Goal: Transaction & Acquisition: Purchase product/service

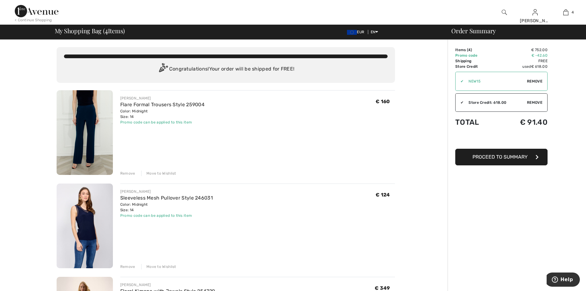
click at [530, 84] on div "✔ Apply Remove" at bounding box center [501, 81] width 92 height 19
click at [531, 83] on span "Remove" at bounding box center [534, 81] width 15 height 6
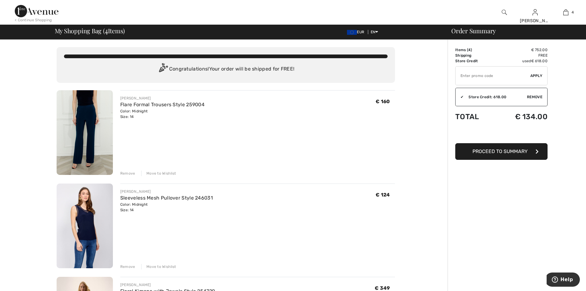
click at [521, 79] on input "TEXT" at bounding box center [492, 75] width 75 height 18
type input "NEW15"
click at [538, 76] on span "Apply" at bounding box center [536, 76] width 12 height 6
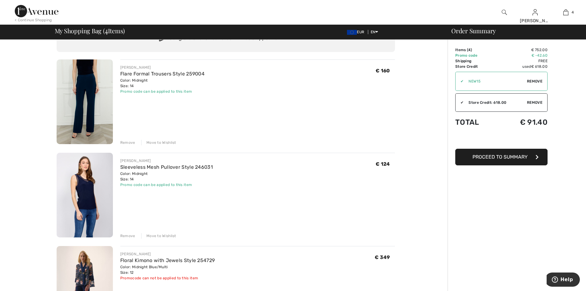
scroll to position [61, 0]
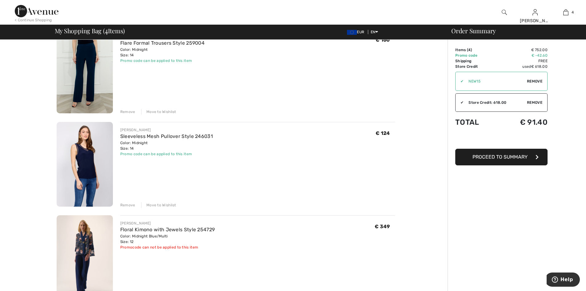
click at [517, 159] on span "Proceed to Summary" at bounding box center [499, 157] width 55 height 6
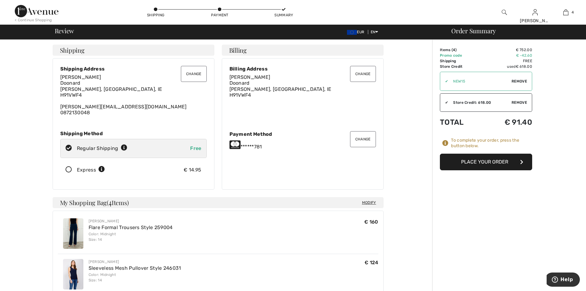
click at [367, 144] on button "Change" at bounding box center [363, 139] width 26 height 16
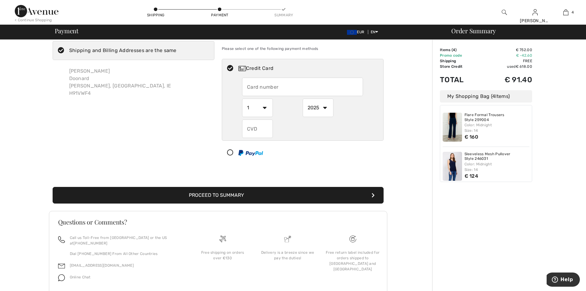
click at [265, 94] on input "text" at bounding box center [302, 86] width 121 height 18
radio input "true"
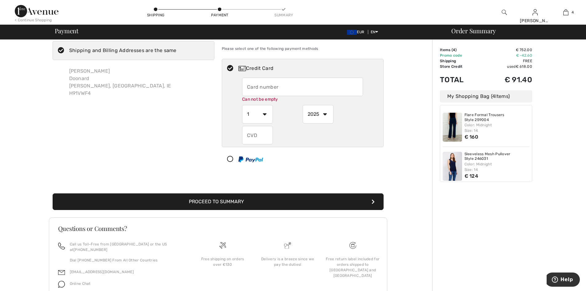
type input "5573620052582781"
select select "7"
select select "2029"
type input "733"
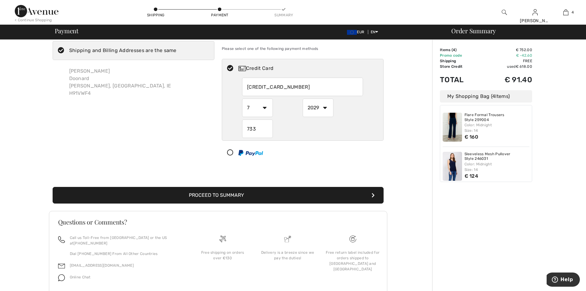
click at [261, 127] on input "733" at bounding box center [257, 128] width 31 height 18
radio input "true"
type input "056"
click at [351, 163] on div "Payment Please select one of the following payment methods Credit Card 55736200…" at bounding box center [302, 98] width 169 height 133
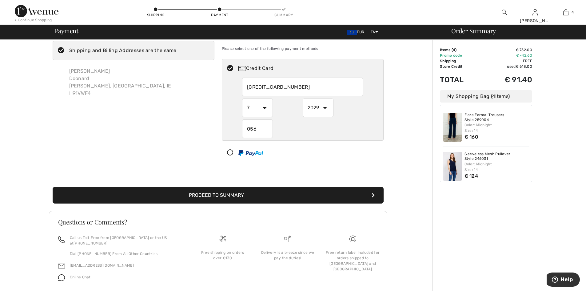
click at [283, 194] on button "Proceed to Summary" at bounding box center [218, 195] width 331 height 17
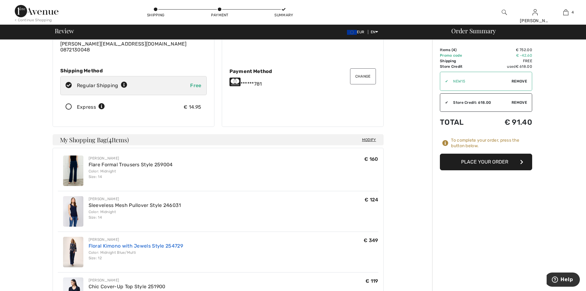
scroll to position [92, 0]
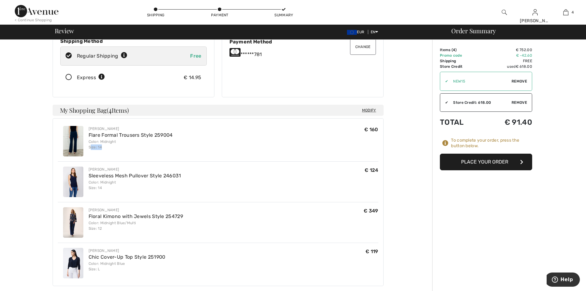
drag, startPoint x: 91, startPoint y: 145, endPoint x: 119, endPoint y: 145, distance: 28.0
click at [119, 145] on div "Color: Midnight Size: 14" at bounding box center [131, 144] width 84 height 11
drag, startPoint x: 89, startPoint y: 189, endPoint x: 106, endPoint y: 188, distance: 16.6
click at [106, 188] on div "Color: Midnight Size: 14" at bounding box center [135, 184] width 93 height 11
click at [99, 148] on div "Color: Midnight Size: 14" at bounding box center [131, 144] width 84 height 11
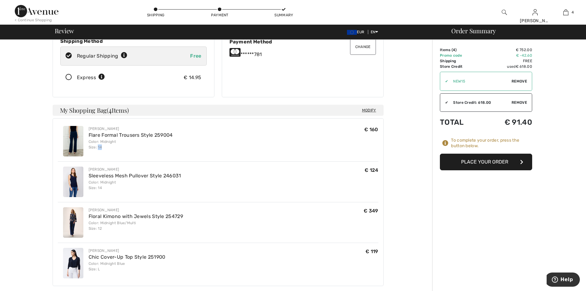
click at [99, 148] on div "Color: Midnight Size: 14" at bounding box center [131, 144] width 84 height 11
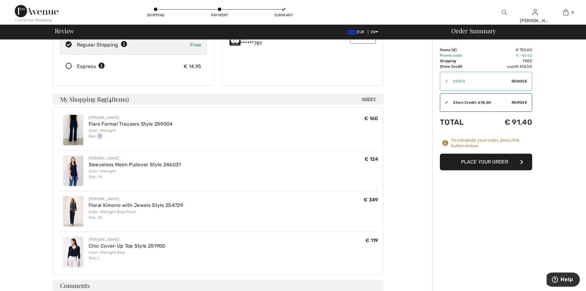
scroll to position [123, 0]
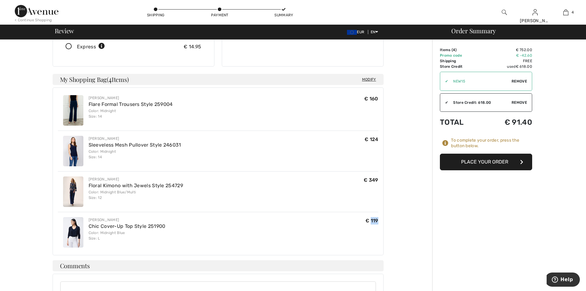
drag, startPoint x: 371, startPoint y: 222, endPoint x: 384, endPoint y: 221, distance: 13.3
click at [384, 221] on div "Modify My Shopping Bag ( 4 Items) Frank Lyman Flare Formal Trousers Style 25900…" at bounding box center [218, 164] width 338 height 181
drag, startPoint x: 98, startPoint y: 233, endPoint x: 135, endPoint y: 234, distance: 36.6
click at [135, 234] on div "Color: Midnight Blue Size: L" at bounding box center [127, 235] width 77 height 11
click at [151, 238] on div "Color: Midnight Blue Size: L" at bounding box center [127, 235] width 77 height 11
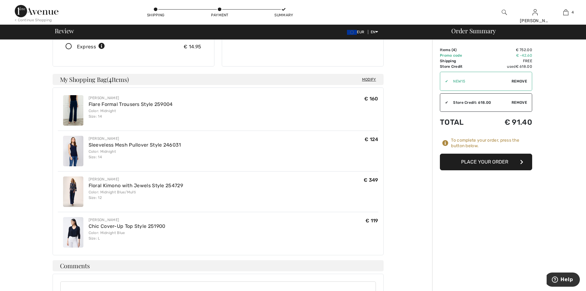
drag, startPoint x: 497, startPoint y: 211, endPoint x: 498, endPoint y: 217, distance: 6.2
click at [497, 211] on div "Order Summary Details Items ( 4 ) € 752.00 Promo code € -42.60 Shipping Free Ta…" at bounding box center [509, 177] width 154 height 520
drag, startPoint x: 95, startPoint y: 115, endPoint x: 105, endPoint y: 113, distance: 10.2
click at [105, 113] on div "Color: Midnight Size: 14" at bounding box center [131, 113] width 84 height 11
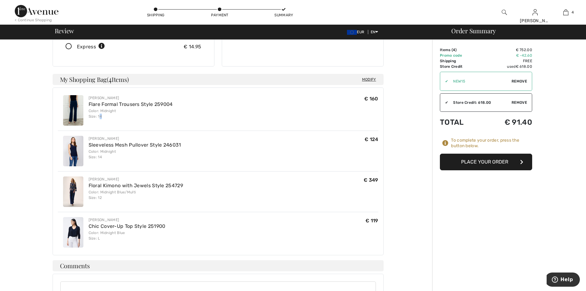
drag, startPoint x: 99, startPoint y: 116, endPoint x: 105, endPoint y: 116, distance: 5.5
click at [105, 116] on div "Color: Midnight Size: 14" at bounding box center [131, 113] width 84 height 11
drag, startPoint x: 96, startPoint y: 198, endPoint x: 105, endPoint y: 198, distance: 8.9
click at [105, 198] on div "Color: Midnight Blue/Multi Size: 12" at bounding box center [136, 194] width 94 height 11
click at [112, 243] on div "Joseph Ribkoff Chic Cover-Up Top Style 251900 Color: Midnight Blue Size: L € 119" at bounding box center [127, 232] width 77 height 30
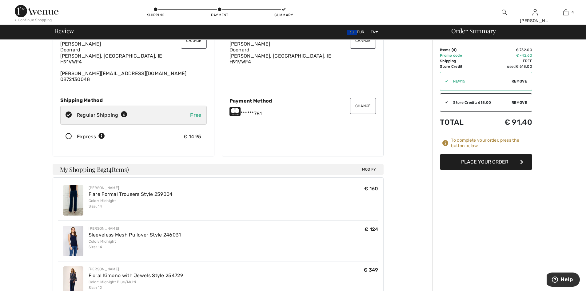
scroll to position [0, 0]
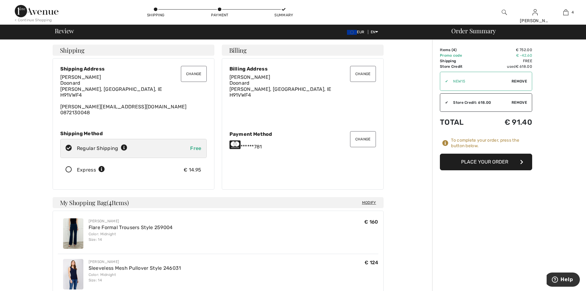
click at [479, 164] on button "Place Your Order" at bounding box center [486, 161] width 92 height 17
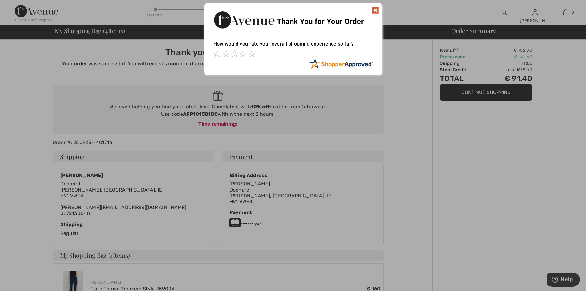
click at [378, 9] on img at bounding box center [374, 9] width 7 height 7
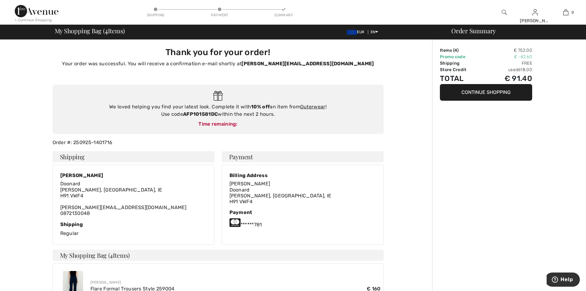
click at [269, 116] on div "We loved helping you find your latest look. Complete it with 10% off an item fr…" at bounding box center [218, 110] width 319 height 15
